Goal: Manage account settings

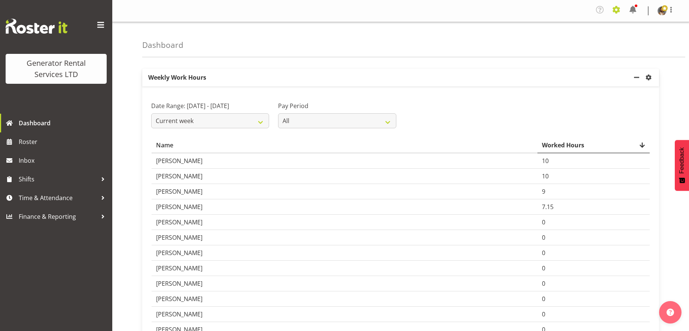
click at [614, 11] on span at bounding box center [616, 10] width 12 height 12
click at [618, 11] on span at bounding box center [616, 10] width 12 height 12
click at [672, 13] on span at bounding box center [670, 9] width 9 height 9
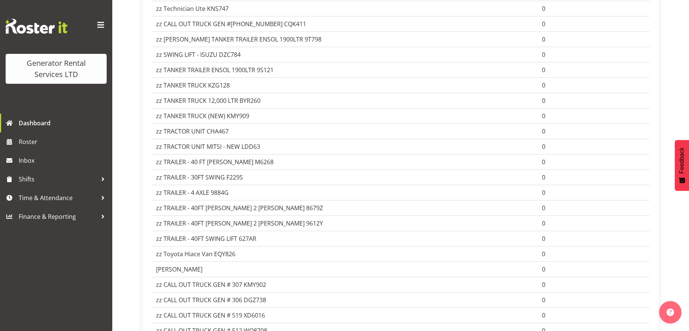
scroll to position [661, 0]
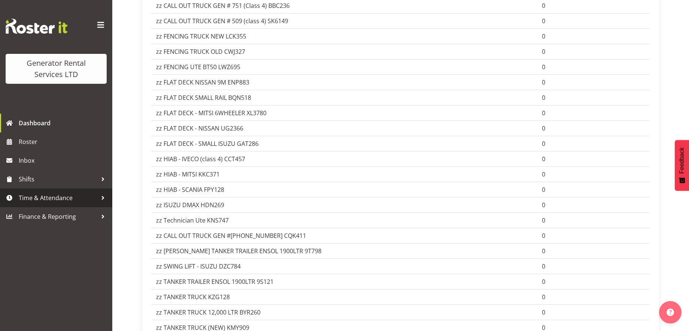
click at [96, 200] on span "Time & Attendance" at bounding box center [58, 197] width 79 height 11
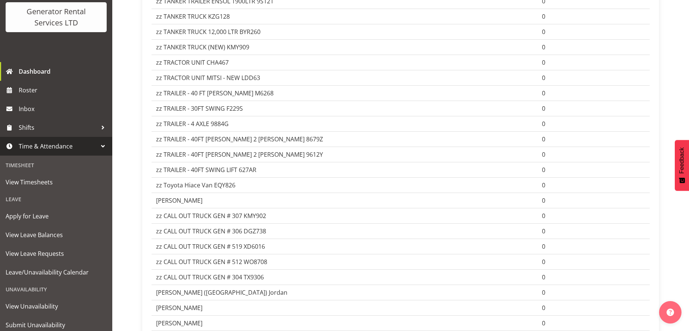
scroll to position [76, 0]
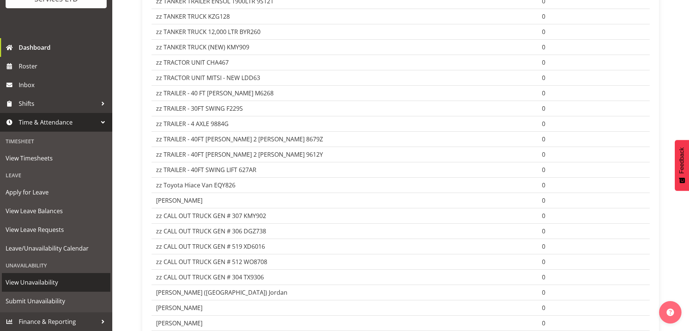
click at [50, 287] on span "View Unavailability" at bounding box center [56, 282] width 101 height 11
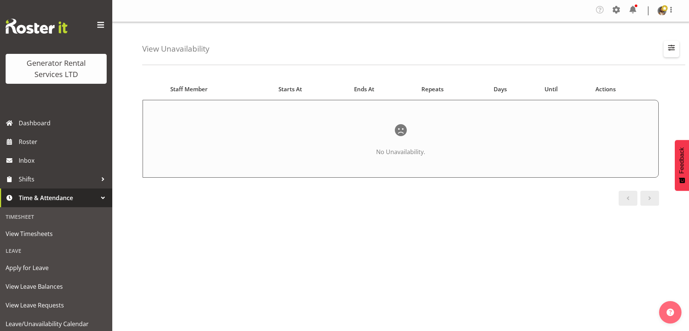
click at [666, 51] on span "button" at bounding box center [671, 48] width 10 height 10
click at [579, 110] on span at bounding box center [581, 107] width 16 height 9
click at [577, 110] on input "Showing current unavailability" at bounding box center [575, 107] width 5 height 5
click at [582, 102] on span at bounding box center [581, 103] width 16 height 9
click at [577, 102] on input "Showing past unavailability" at bounding box center [575, 103] width 5 height 5
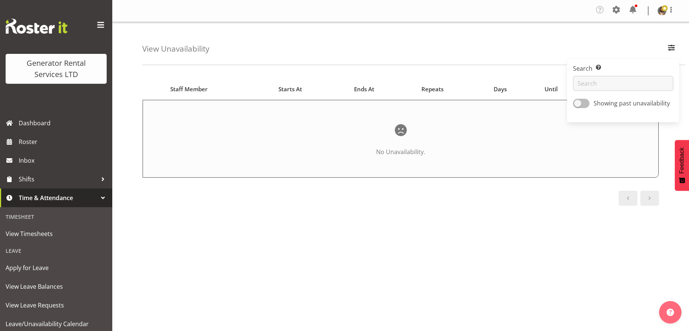
checkbox input "true"
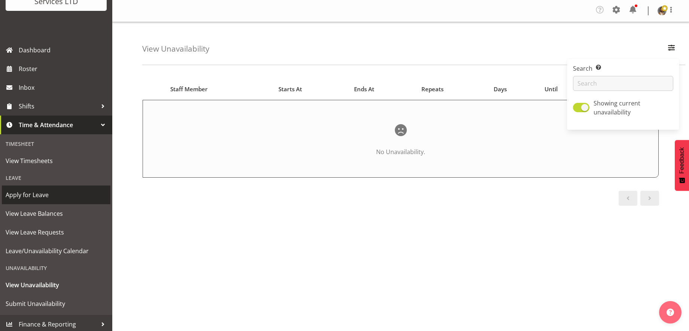
scroll to position [76, 0]
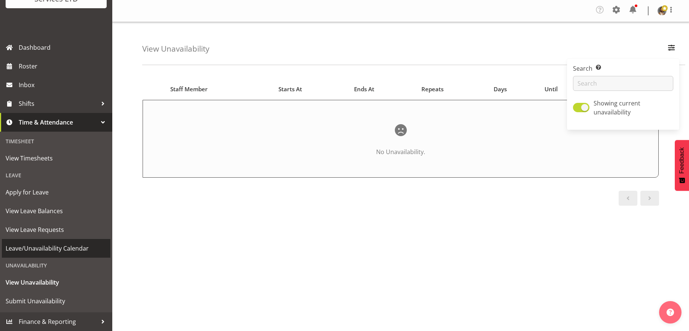
click at [76, 250] on span "Leave/Unavailability Calendar" at bounding box center [56, 248] width 101 height 11
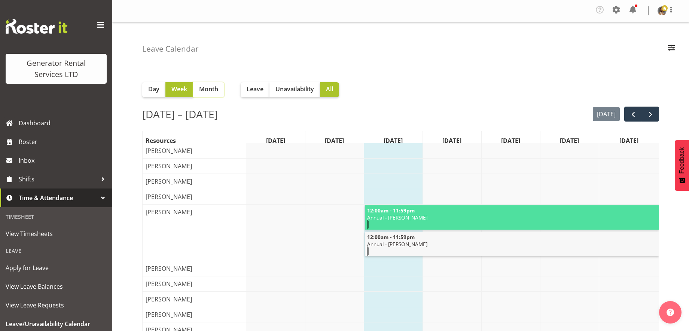
click at [206, 93] on span "Month" at bounding box center [208, 89] width 19 height 9
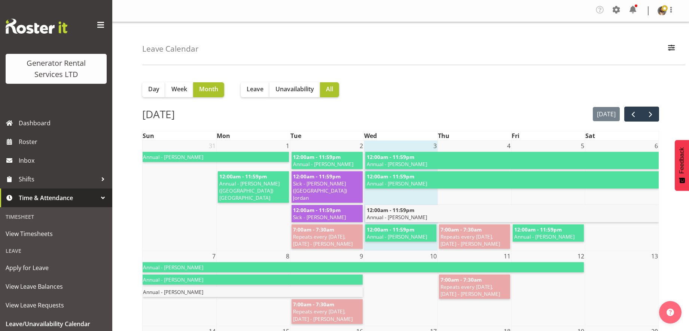
click at [51, 29] on img at bounding box center [37, 26] width 62 height 15
click at [95, 29] on span at bounding box center [101, 25] width 12 height 12
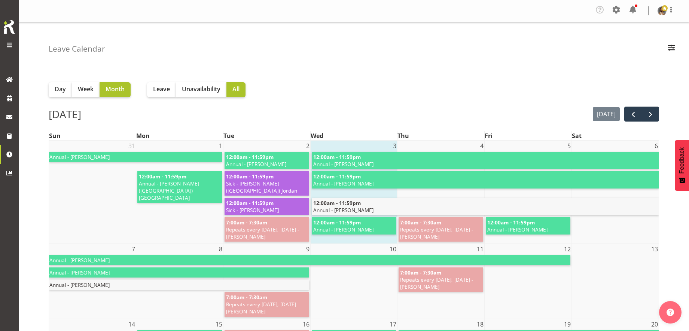
click at [10, 46] on span at bounding box center [9, 44] width 9 height 9
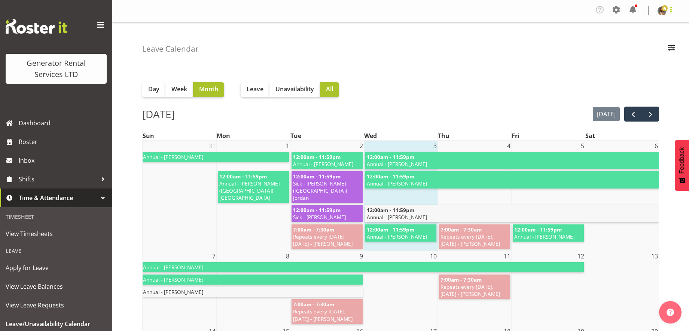
click at [670, 9] on span at bounding box center [670, 9] width 9 height 9
click at [669, 10] on span at bounding box center [670, 9] width 9 height 9
click at [664, 9] on span at bounding box center [664, 8] width 6 height 6
click at [621, 27] on link "Profile" at bounding box center [639, 27] width 72 height 13
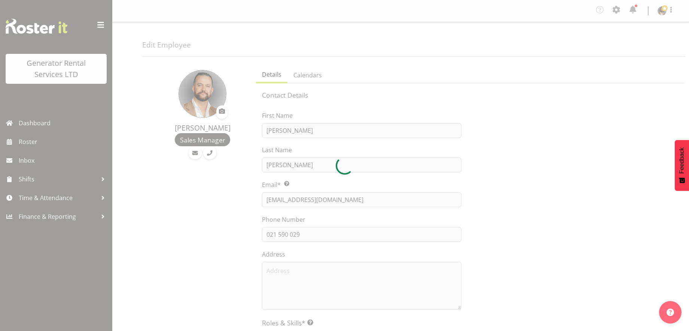
select select "TimelineWeek"
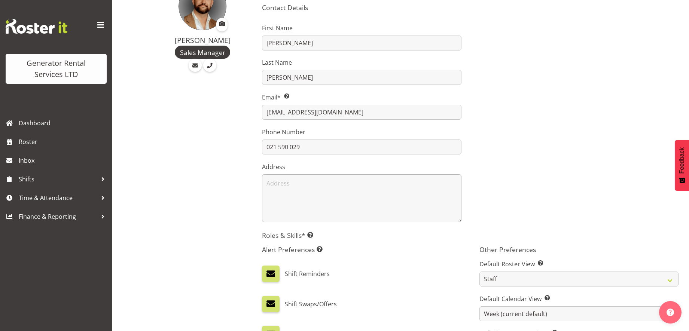
scroll to position [233, 0]
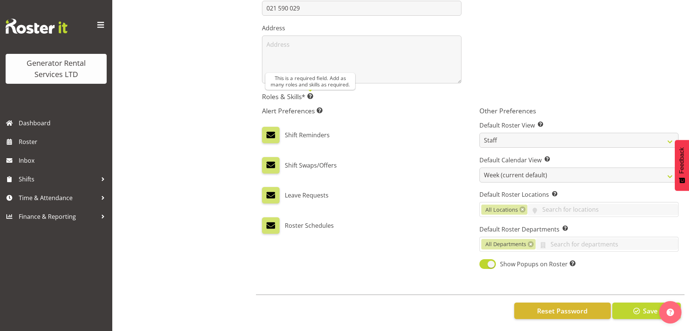
click at [313, 93] on span at bounding box center [310, 96] width 6 height 6
click at [58, 72] on div "Generator Rental Services LTD" at bounding box center [56, 69] width 86 height 22
click at [104, 26] on span at bounding box center [101, 25] width 12 height 12
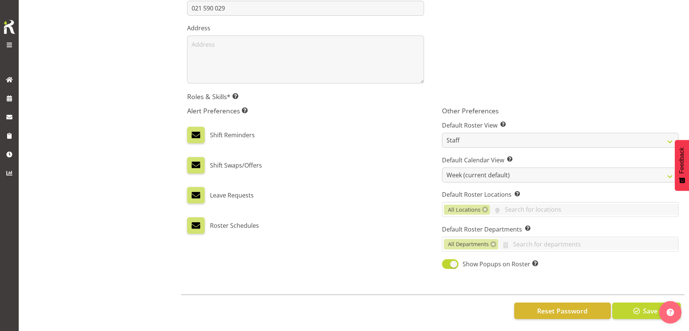
click at [6, 50] on div at bounding box center [9, 45] width 15 height 11
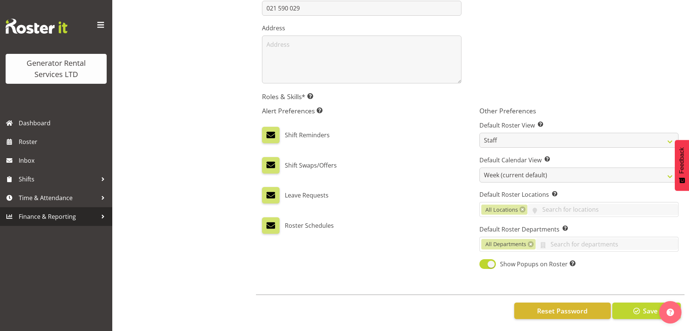
click at [105, 217] on div at bounding box center [102, 216] width 11 height 11
click at [101, 216] on div at bounding box center [102, 216] width 11 height 11
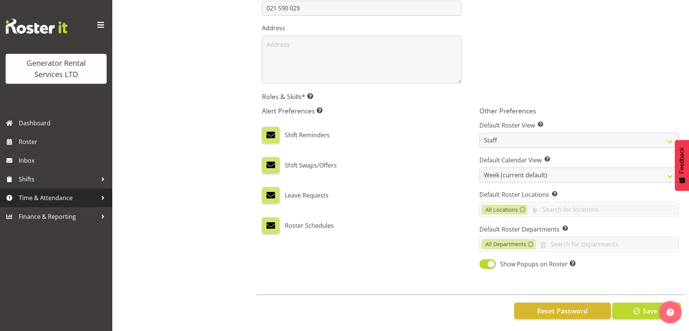
click at [102, 204] on link "Time & Attendance" at bounding box center [56, 198] width 112 height 19
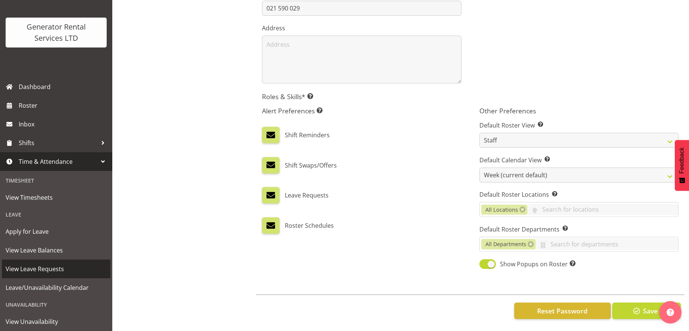
scroll to position [76, 0]
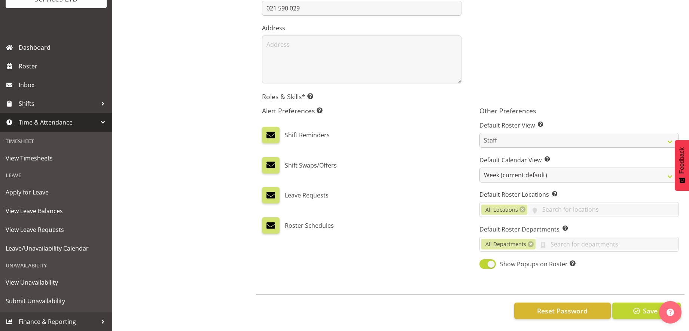
click at [97, 127] on div at bounding box center [102, 122] width 11 height 11
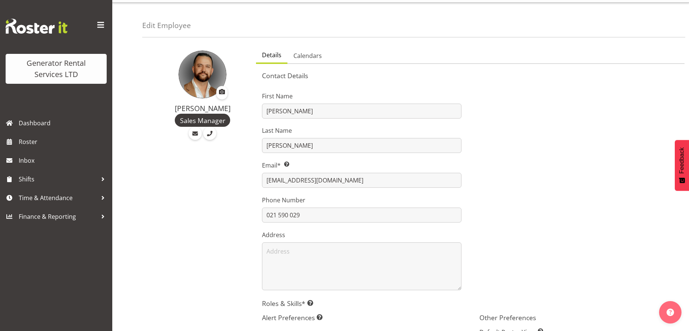
scroll to position [0, 0]
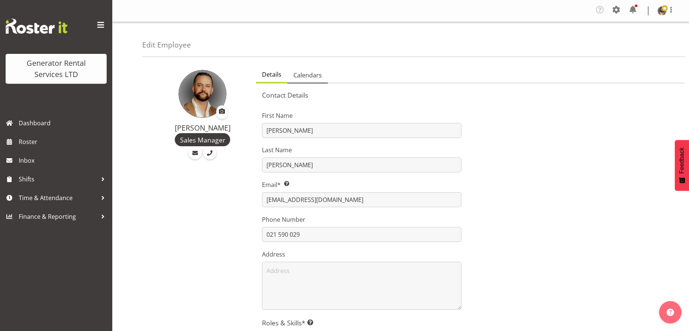
click at [304, 74] on span "Calendars" at bounding box center [307, 75] width 28 height 9
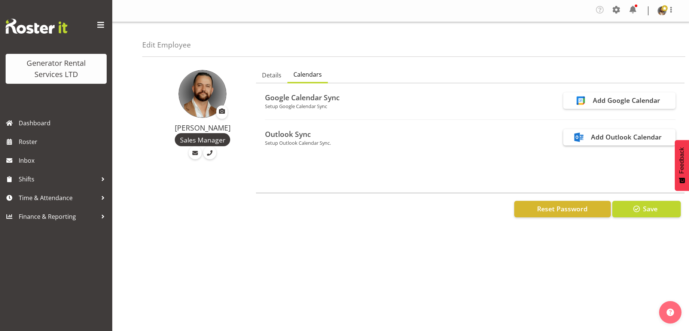
click at [636, 139] on div "Add Outlook Calendar" at bounding box center [626, 137] width 71 height 10
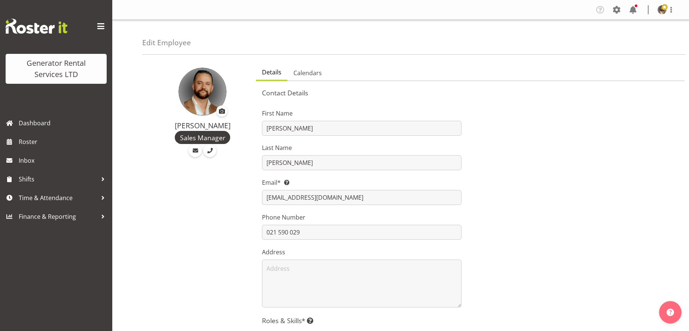
select select "TimelineWeek"
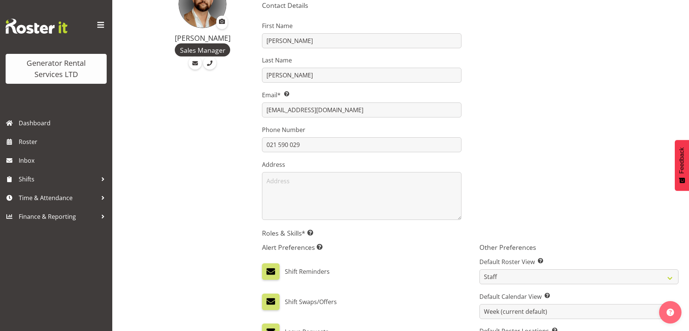
scroll to position [233, 0]
